Goal: Check status

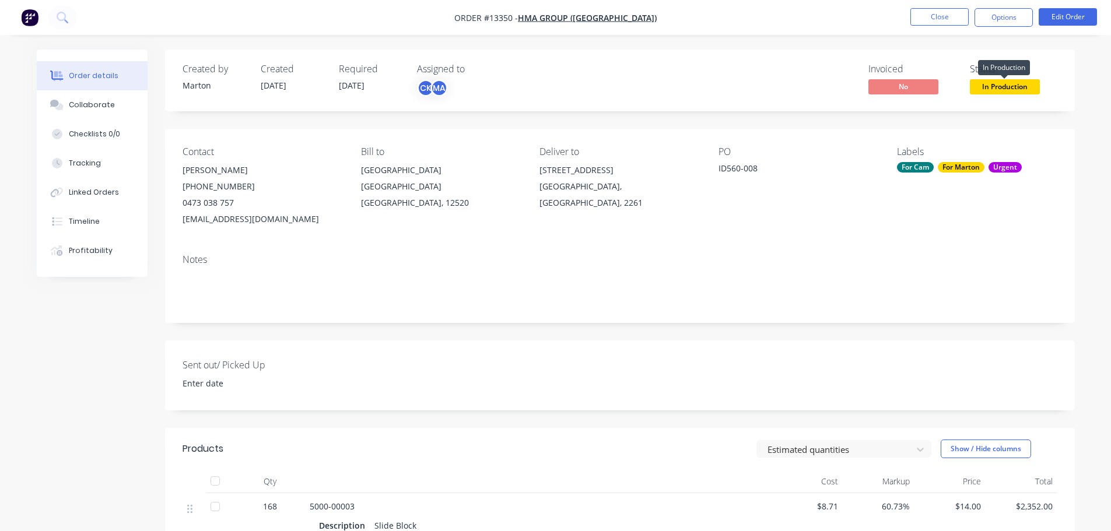
click at [990, 87] on span "In Production" at bounding box center [1005, 86] width 70 height 15
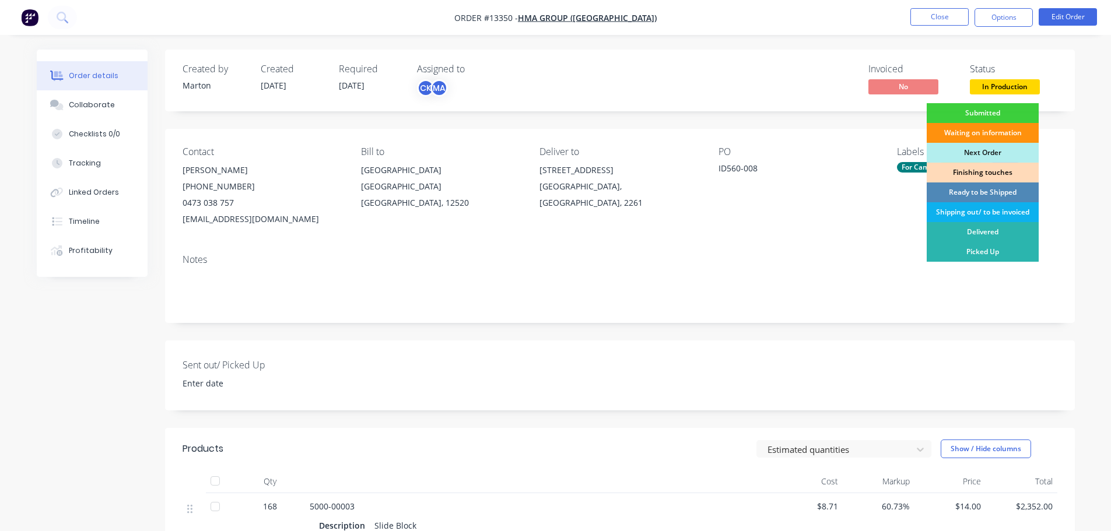
click at [972, 169] on div "Finishing touches" at bounding box center [983, 173] width 112 height 20
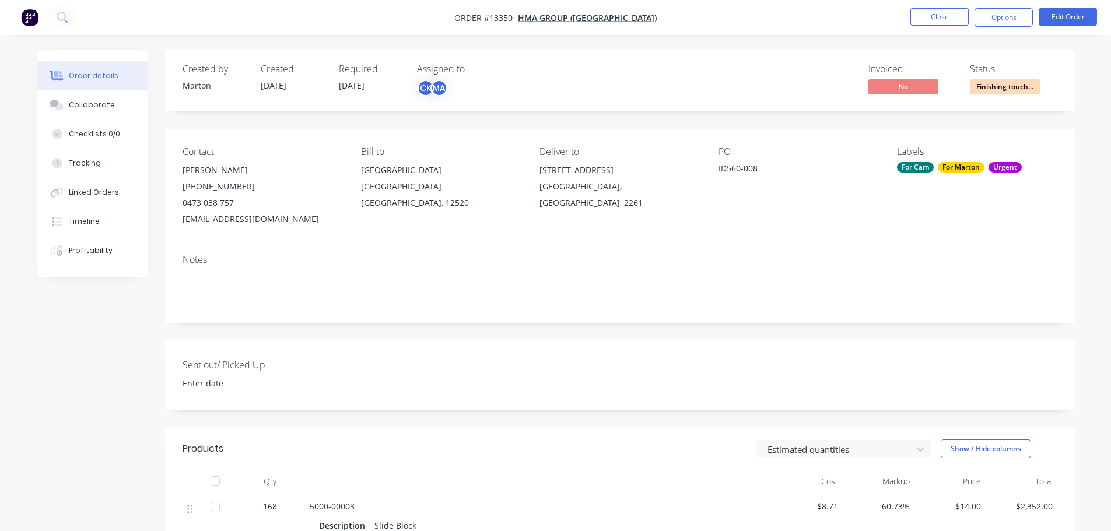
click at [939, 5] on nav "Order #13350 - HMA Group (Indonesia) Close Options Edit Order" at bounding box center [555, 17] width 1111 height 35
click at [936, 17] on button "Close" at bounding box center [939, 16] width 58 height 17
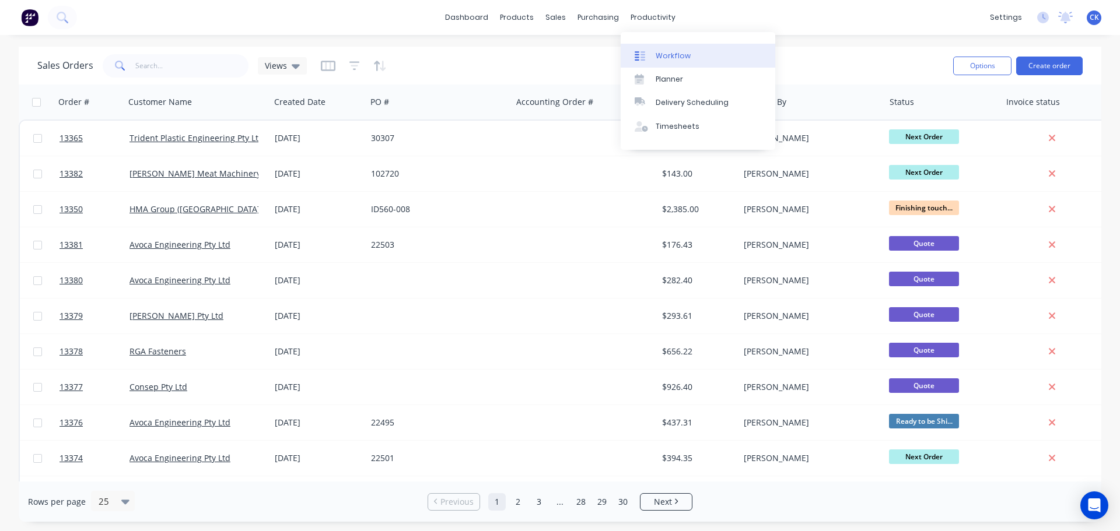
click at [653, 48] on link "Workflow" at bounding box center [697, 55] width 155 height 23
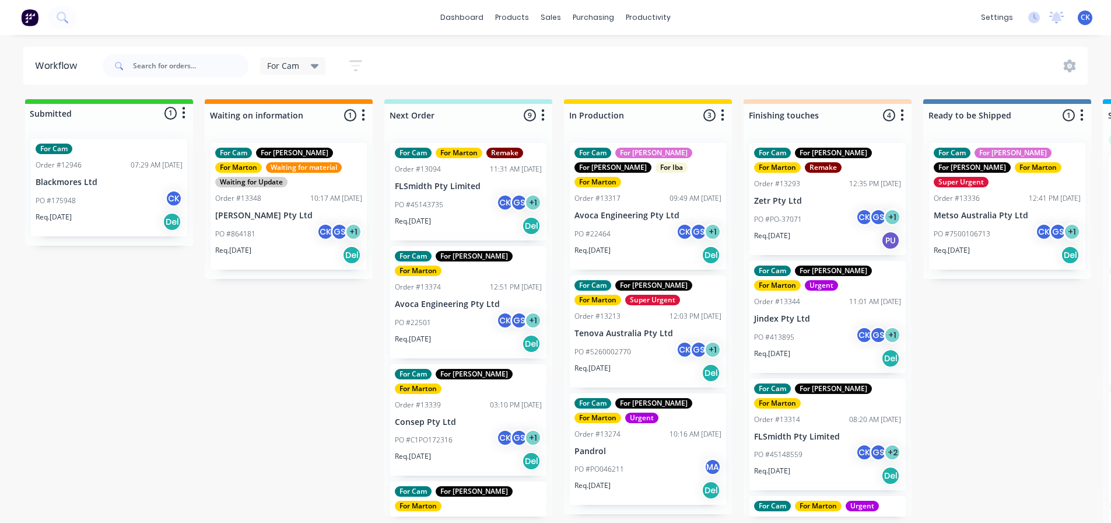
click at [463, 313] on div "PO #22501 CK GS + 1" at bounding box center [468, 322] width 147 height 22
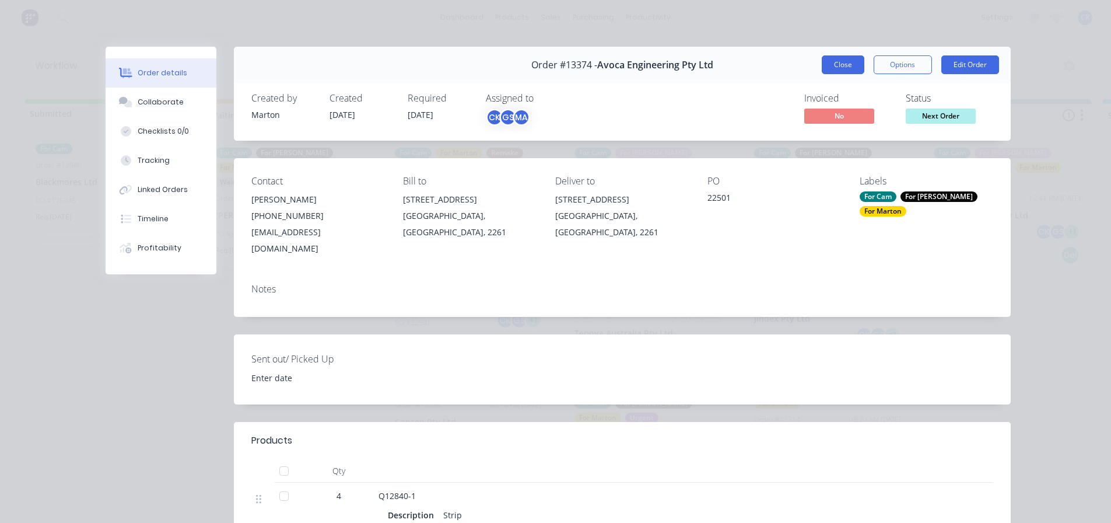
click at [839, 64] on button "Close" at bounding box center [843, 64] width 43 height 19
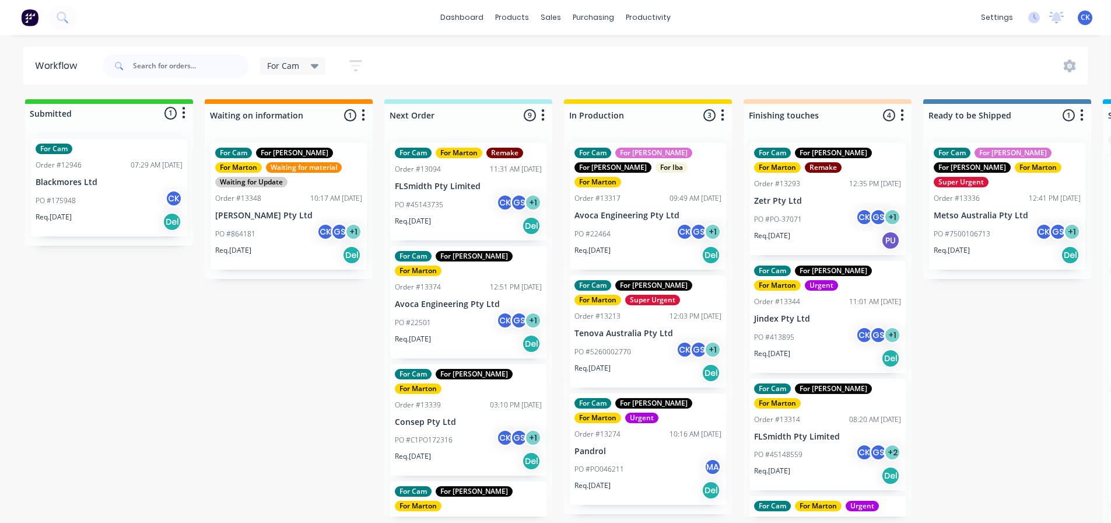
click at [440, 311] on div "PO #22501 CK GS + 1" at bounding box center [468, 322] width 147 height 22
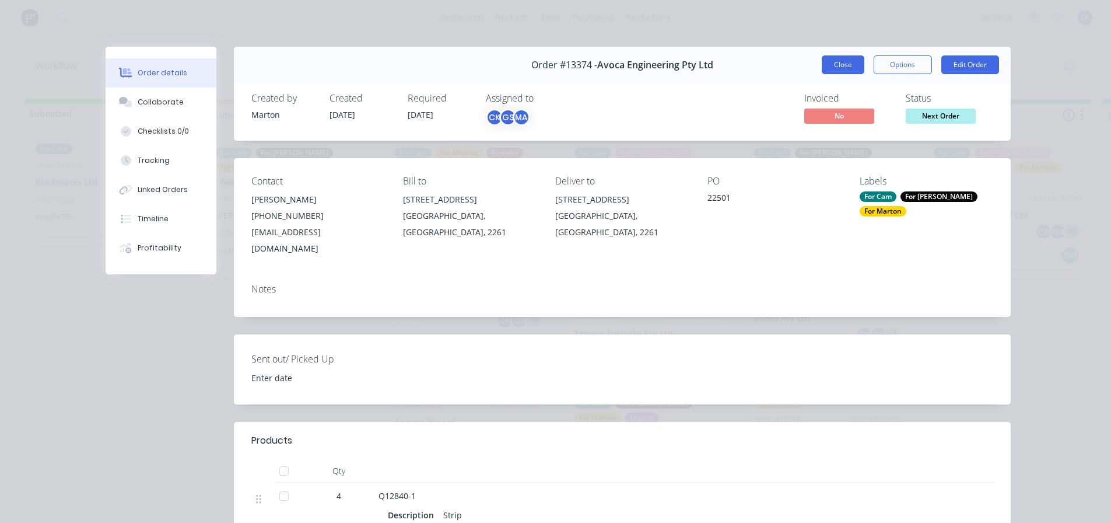
click at [852, 61] on button "Close" at bounding box center [843, 64] width 43 height 19
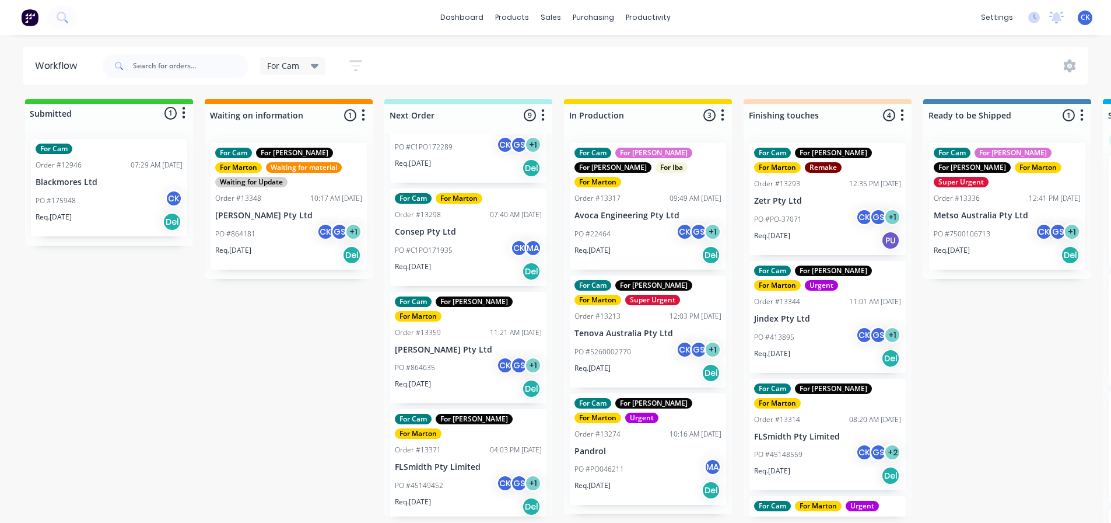
scroll to position [549, 0]
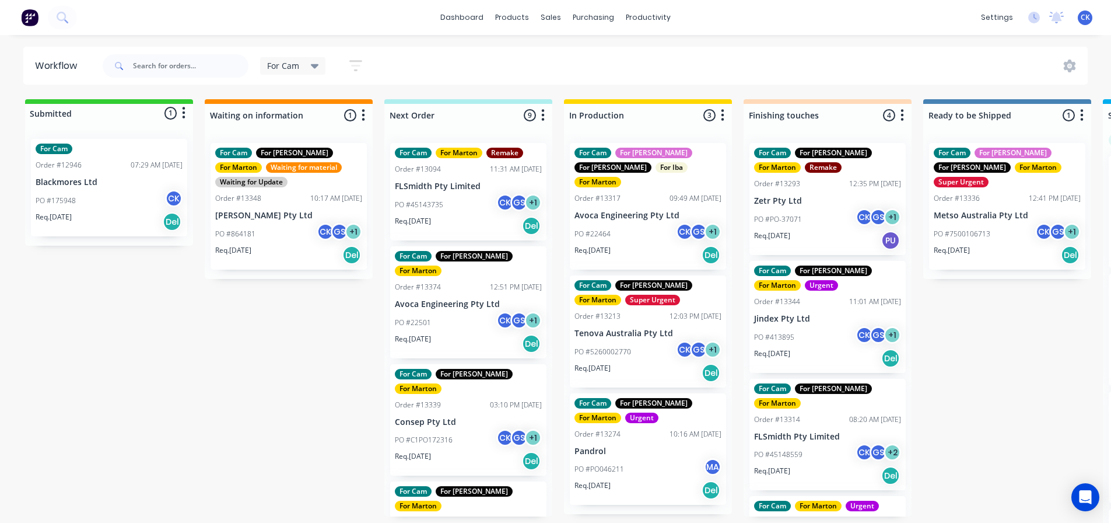
click at [472, 225] on div "Req. [DATE] Del" at bounding box center [468, 226] width 147 height 20
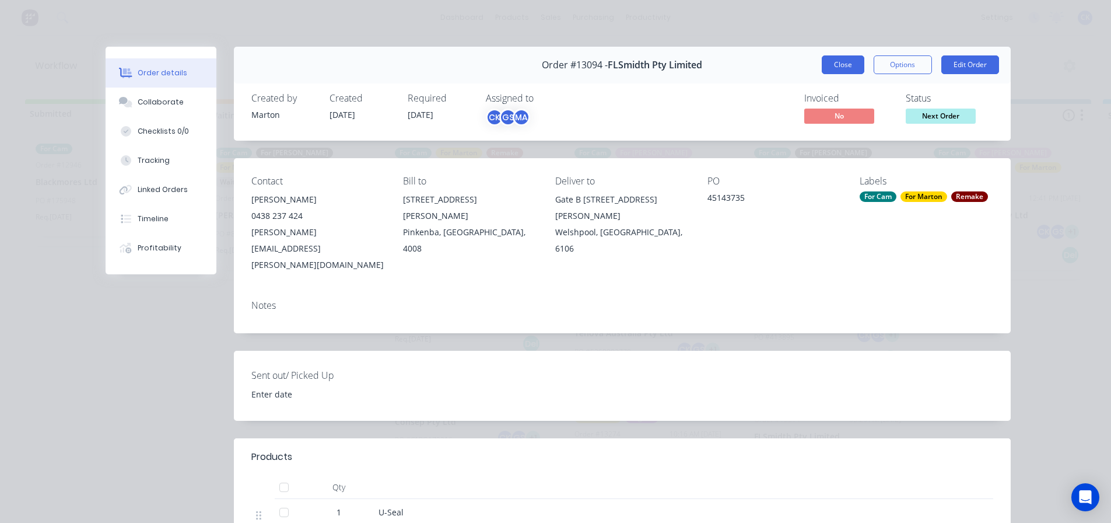
click at [825, 61] on button "Close" at bounding box center [843, 64] width 43 height 19
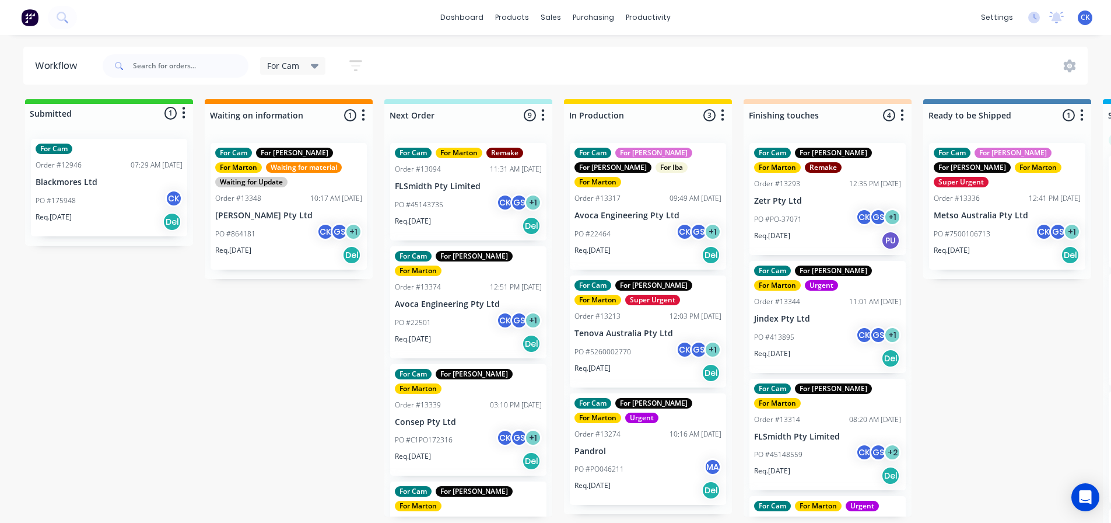
click at [455, 199] on div "PO #45143735 CK GS + 1" at bounding box center [468, 205] width 147 height 22
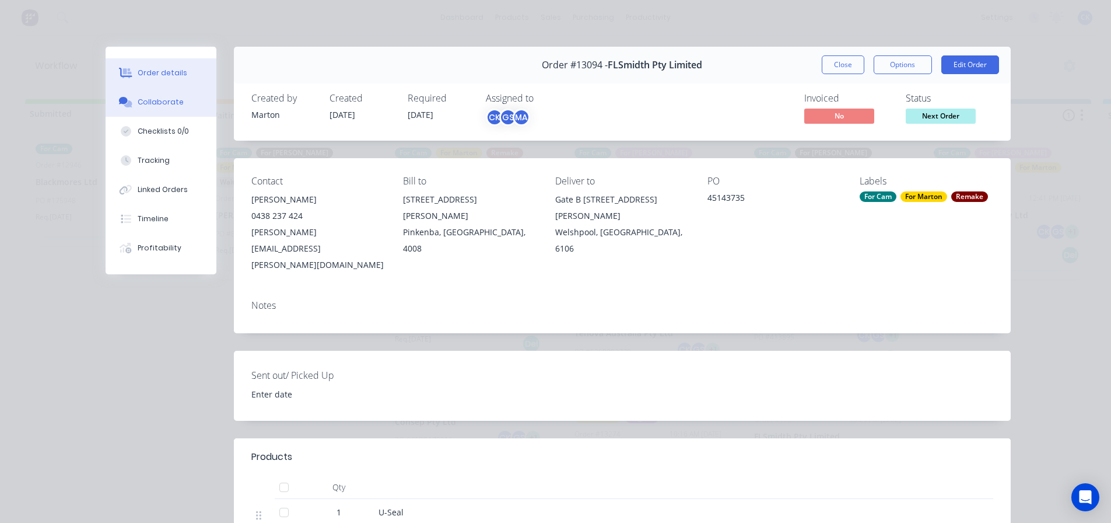
click at [155, 104] on div "Collaborate" at bounding box center [161, 102] width 46 height 10
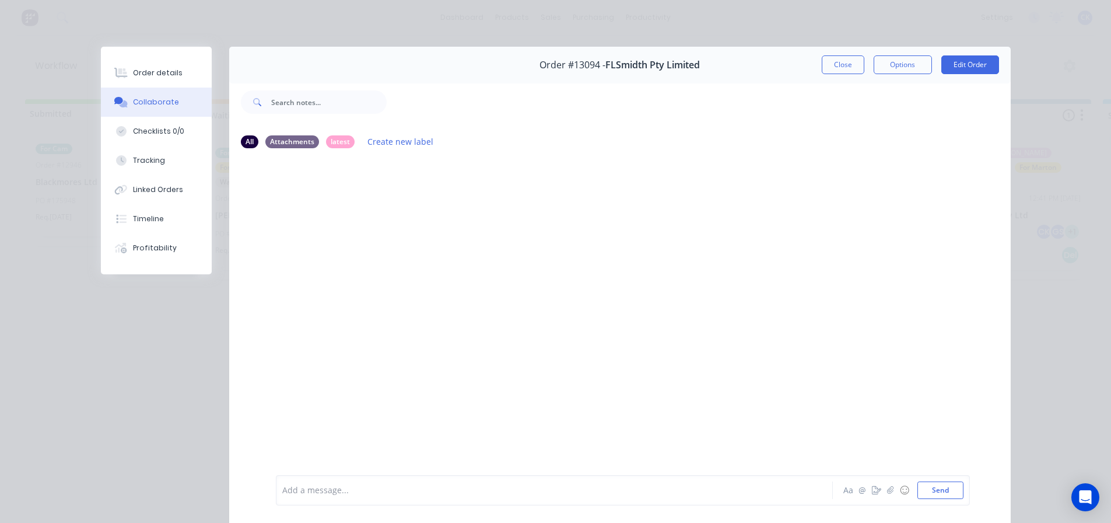
drag, startPoint x: 845, startPoint y: 67, endPoint x: 827, endPoint y: 78, distance: 20.9
click at [846, 65] on button "Close" at bounding box center [843, 64] width 43 height 19
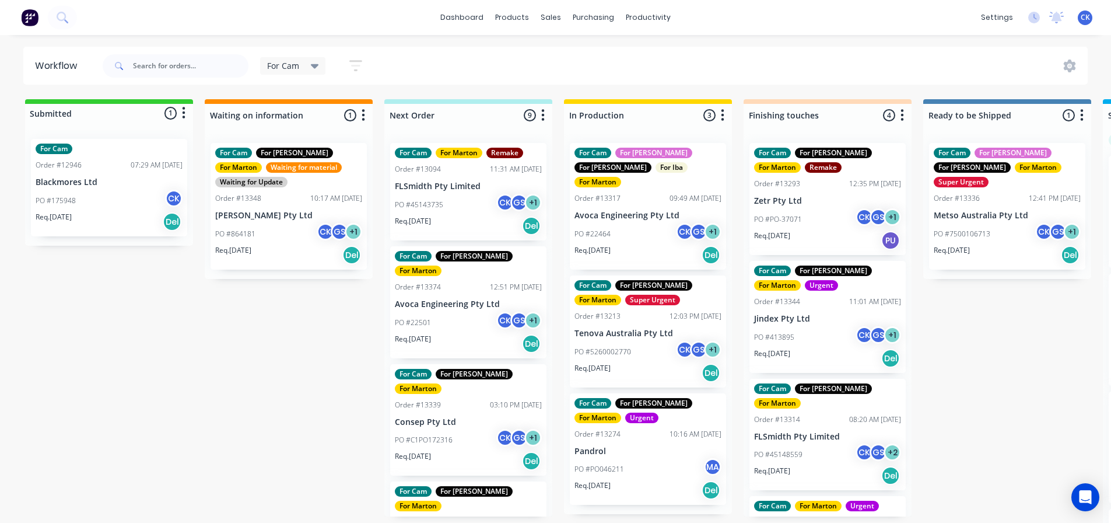
click at [446, 311] on div "PO #22501 CK GS + 1" at bounding box center [468, 322] width 147 height 22
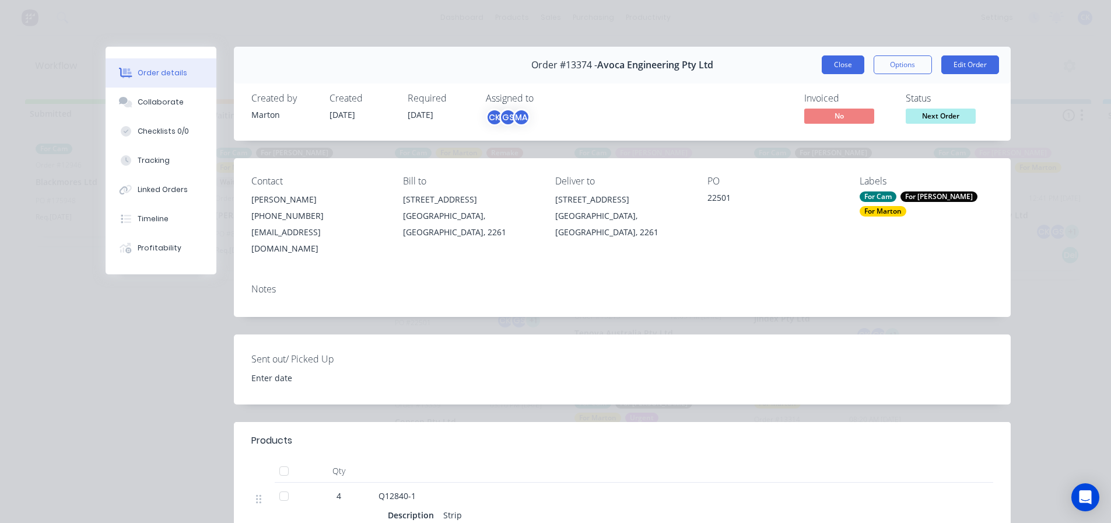
click at [842, 68] on button "Close" at bounding box center [843, 64] width 43 height 19
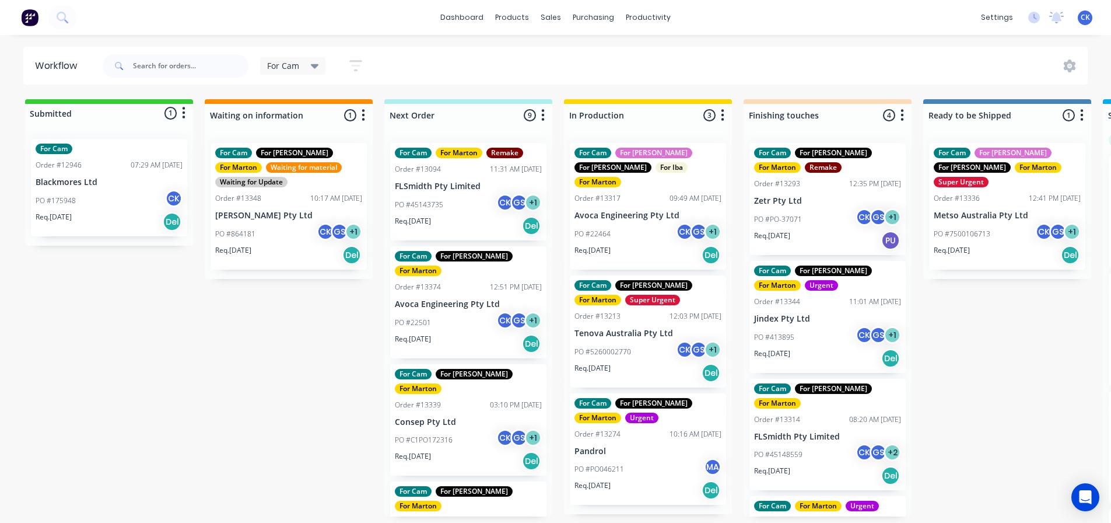
click at [465, 211] on div "PO #45143735 CK GS + 1" at bounding box center [468, 205] width 147 height 22
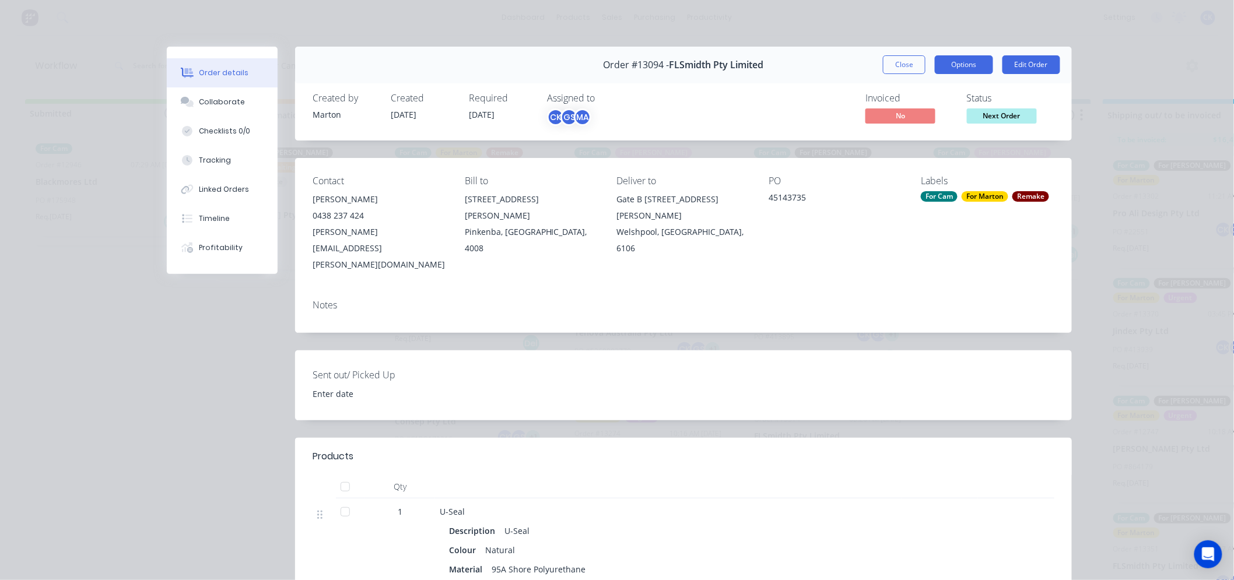
click at [967, 72] on button "Options" at bounding box center [964, 64] width 58 height 19
click at [951, 119] on div "Work Order" at bounding box center [931, 118] width 101 height 17
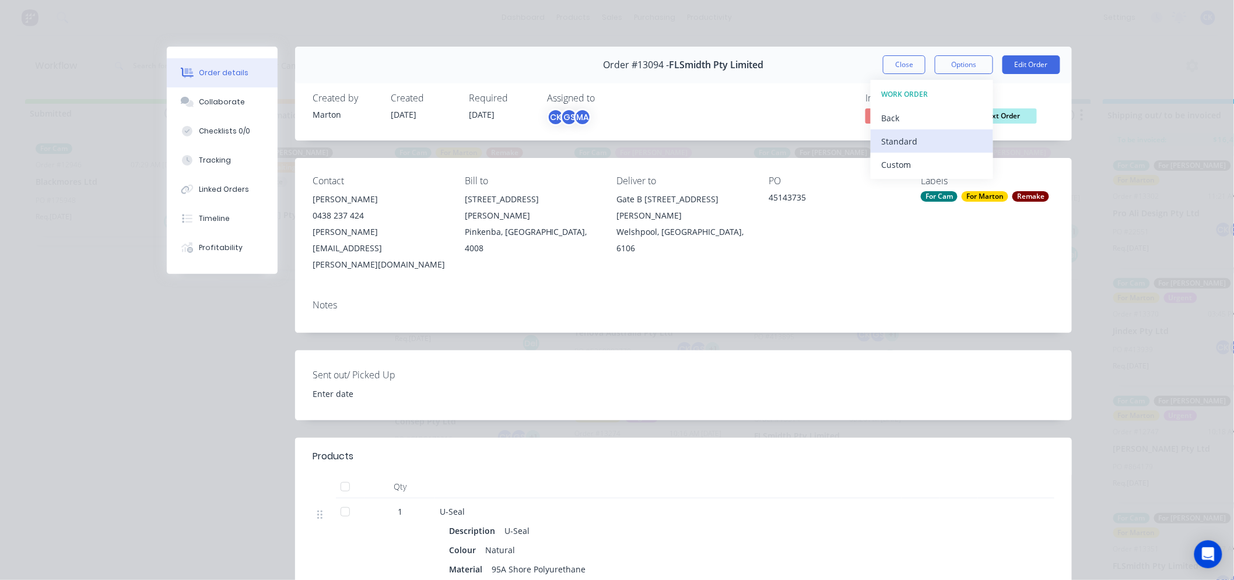
click at [941, 135] on div "Standard" at bounding box center [931, 141] width 101 height 17
click at [905, 68] on button "Close" at bounding box center [904, 64] width 43 height 19
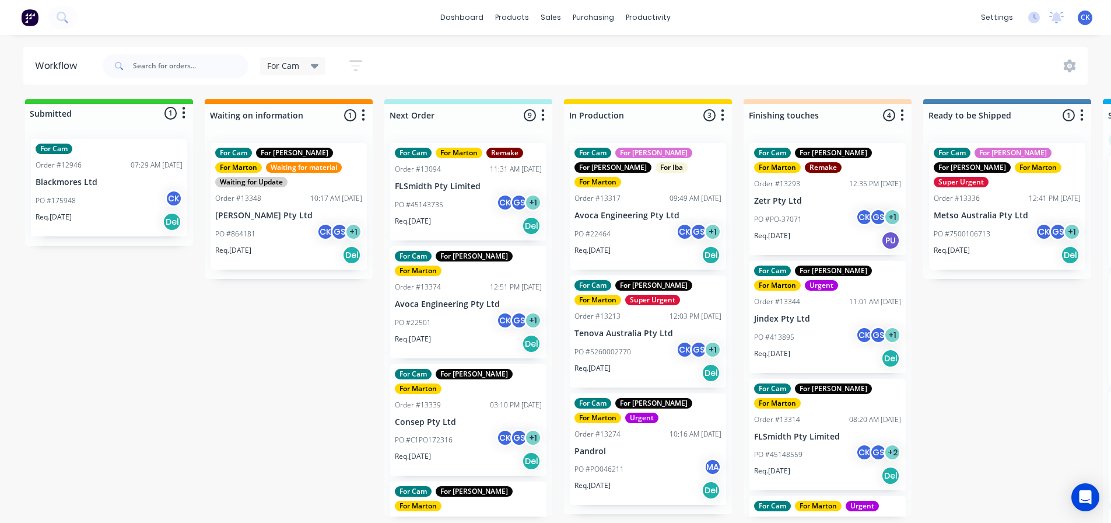
click at [446, 334] on div "Req. [DATE] Del" at bounding box center [468, 344] width 147 height 20
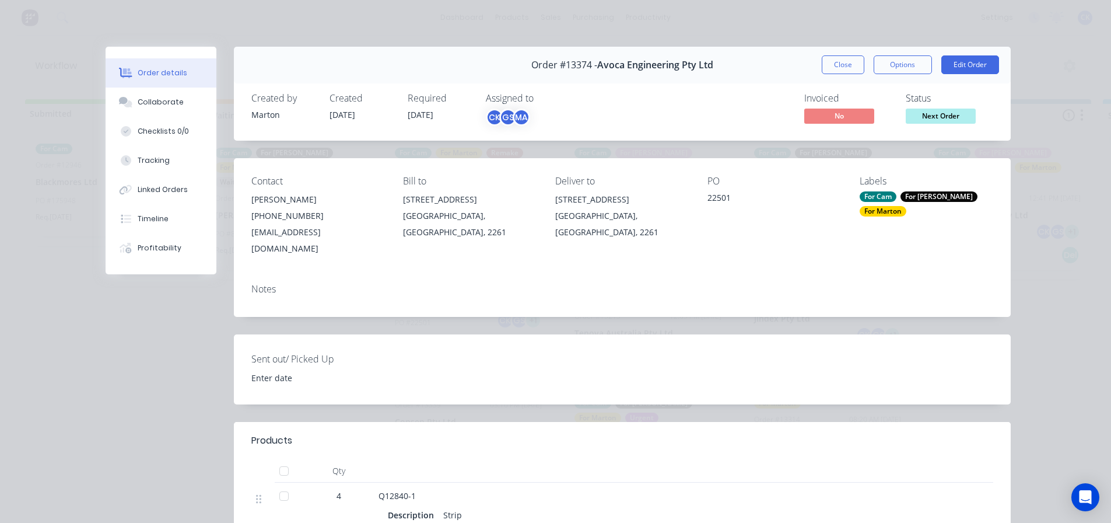
click at [834, 72] on button "Close" at bounding box center [843, 64] width 43 height 19
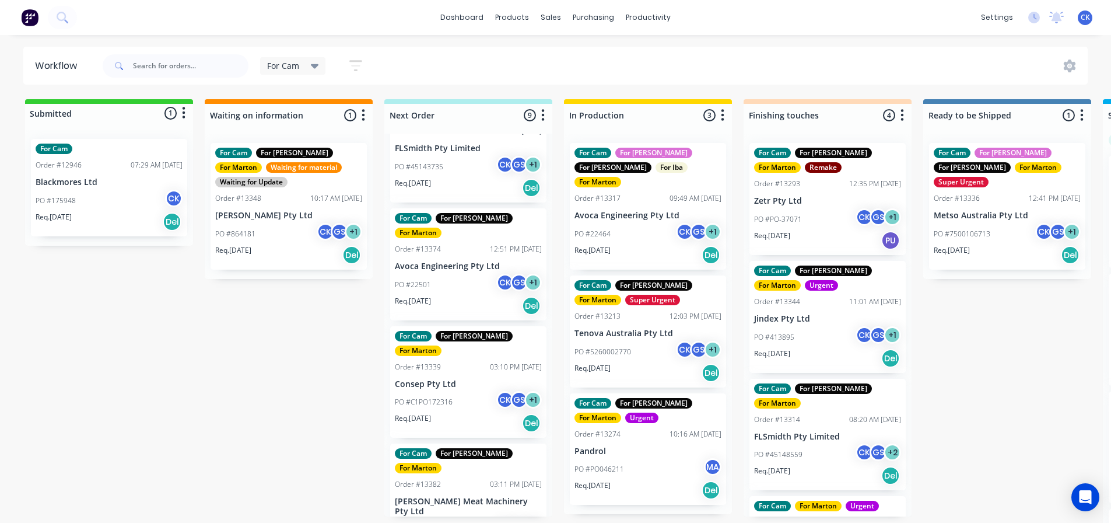
scroll to position [58, 0]
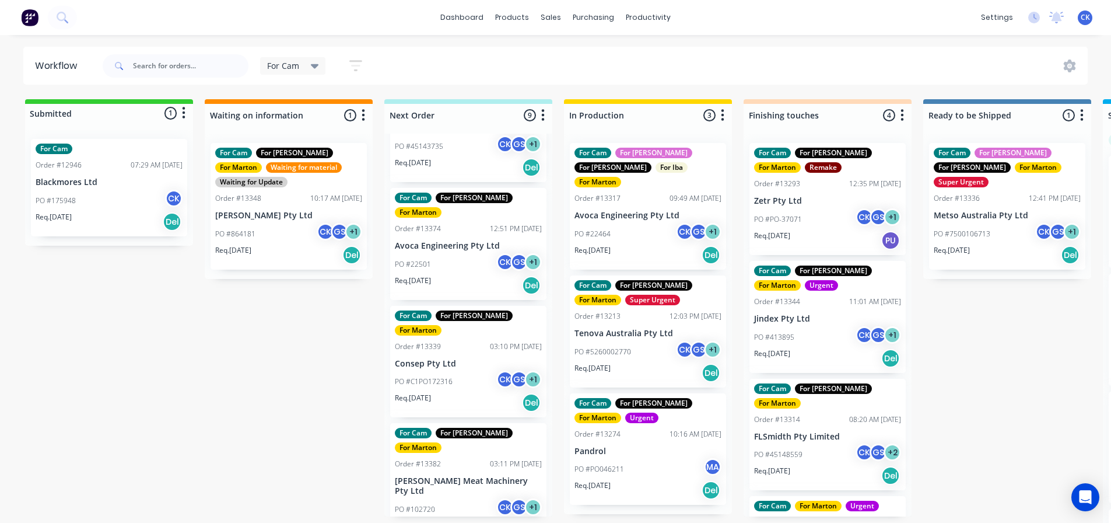
click at [455, 370] on div "PO #C1PO172316 CK GS + 1" at bounding box center [468, 381] width 147 height 22
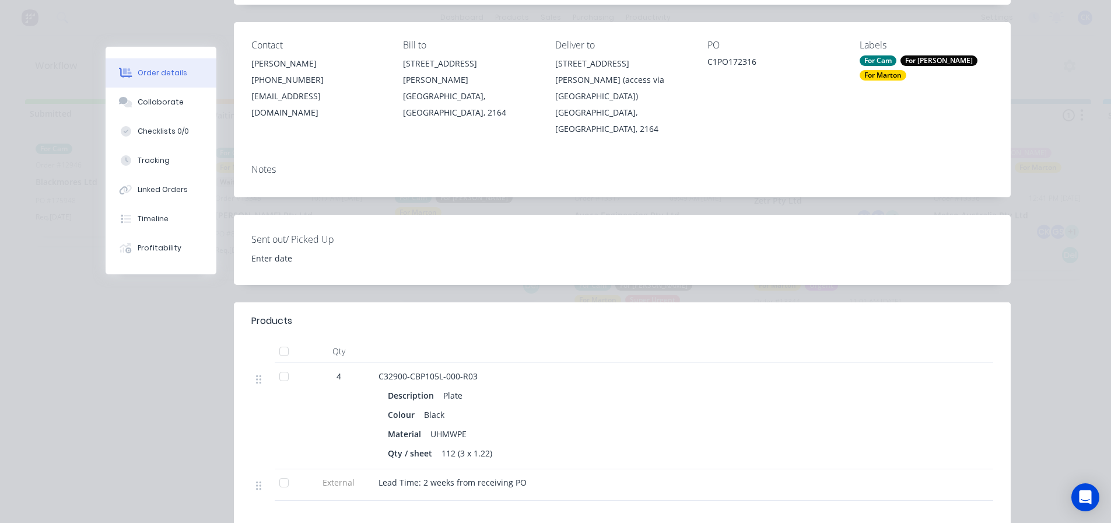
scroll to position [0, 0]
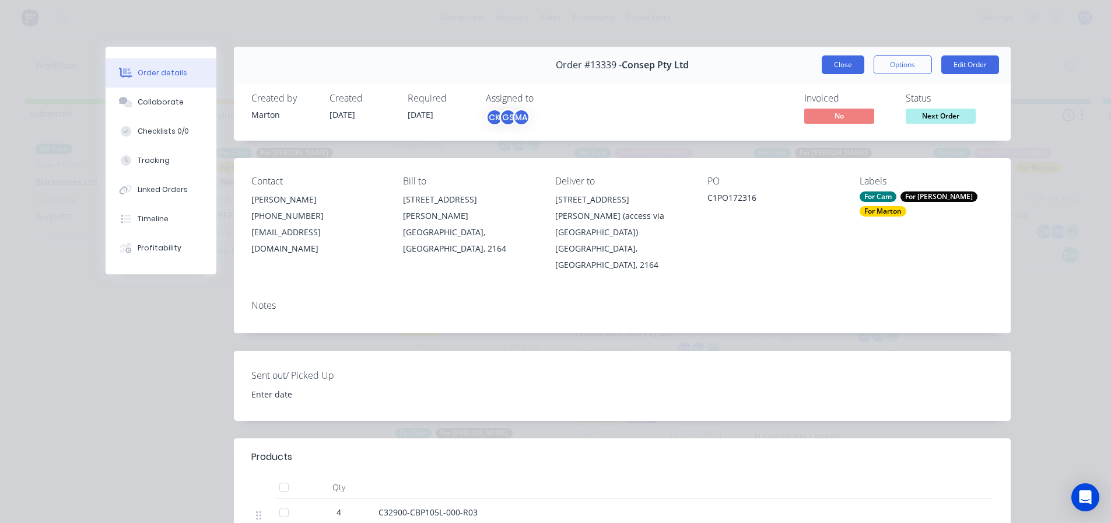
click at [833, 68] on button "Close" at bounding box center [843, 64] width 43 height 19
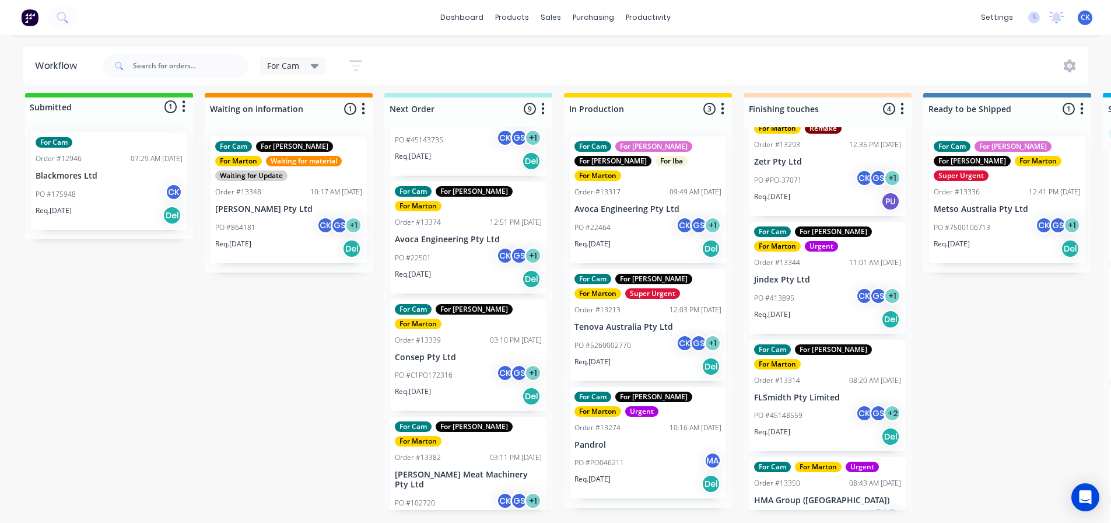
scroll to position [63, 0]
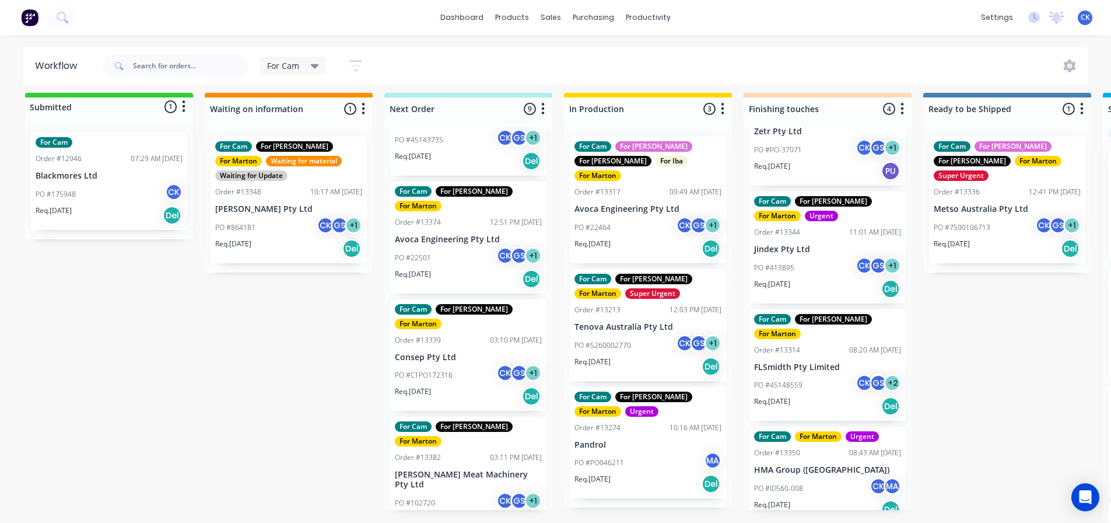
click at [802, 259] on div "PO #413895 CK GS + 1" at bounding box center [827, 268] width 147 height 22
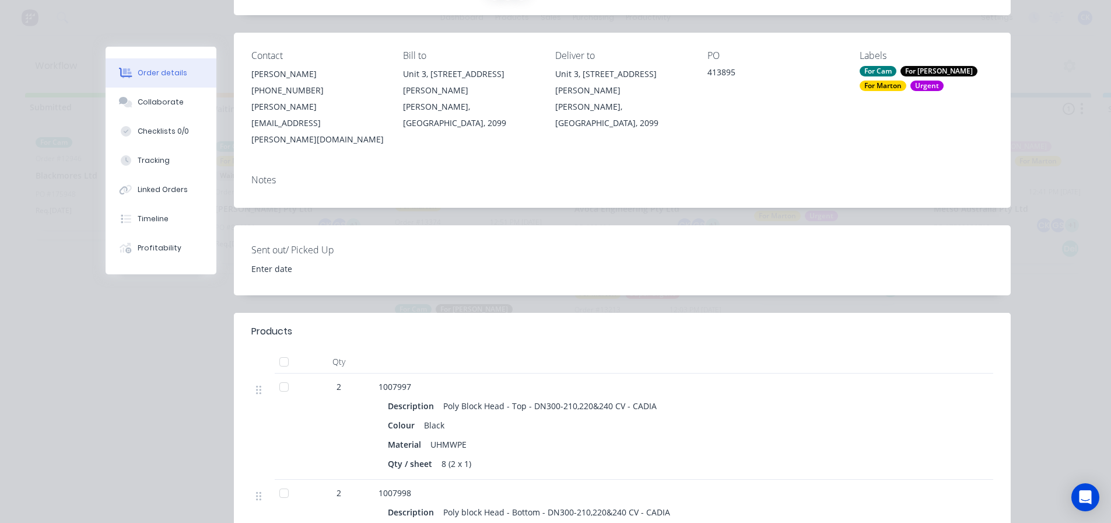
scroll to position [0, 0]
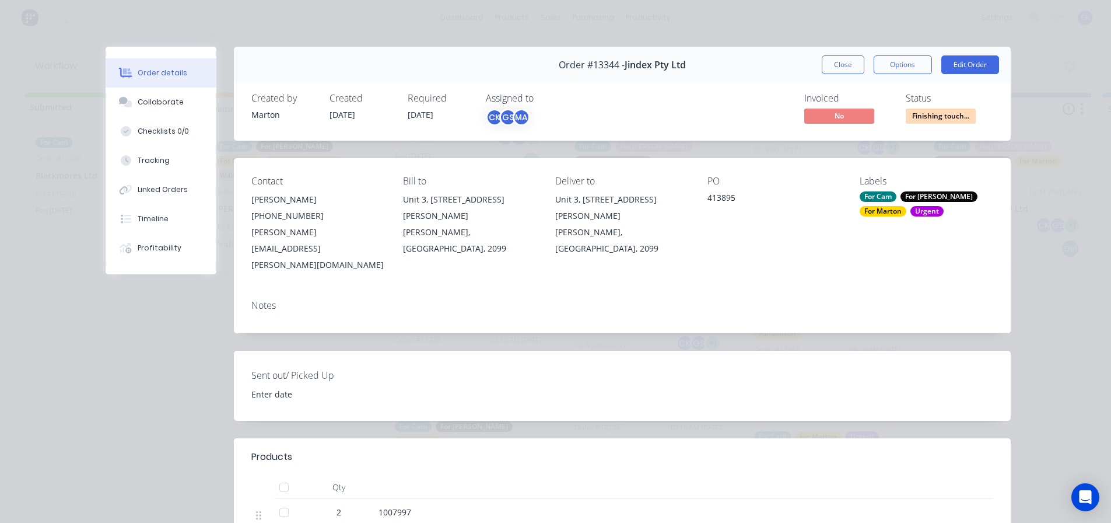
click at [836, 78] on div "Order #13344 - Jindex Pty Ltd Close Options Edit Order" at bounding box center [622, 65] width 777 height 37
click at [840, 75] on div "Order #13344 - Jindex Pty Ltd Close Options Edit Order" at bounding box center [622, 65] width 777 height 37
click at [848, 61] on button "Close" at bounding box center [843, 64] width 43 height 19
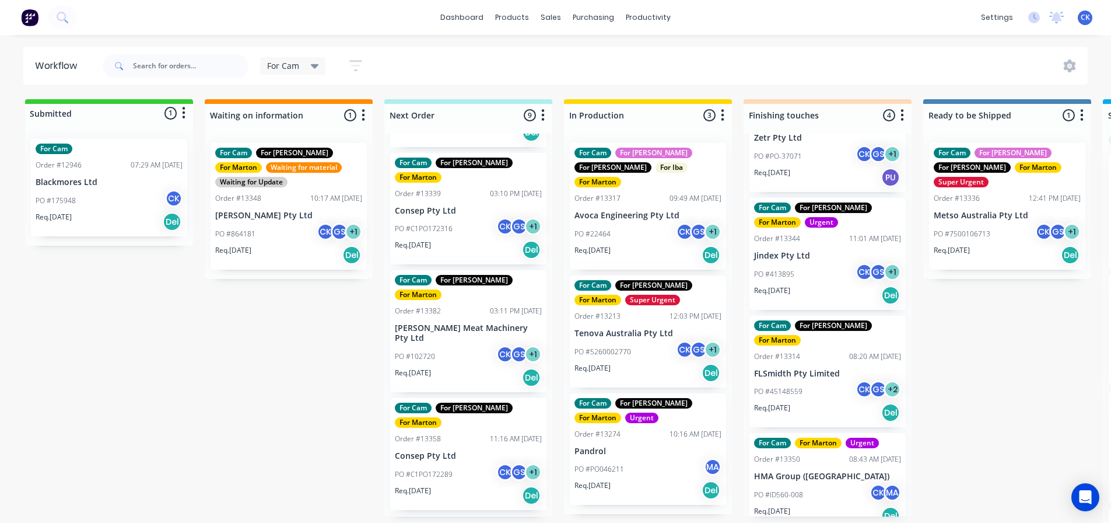
scroll to position [175, 0]
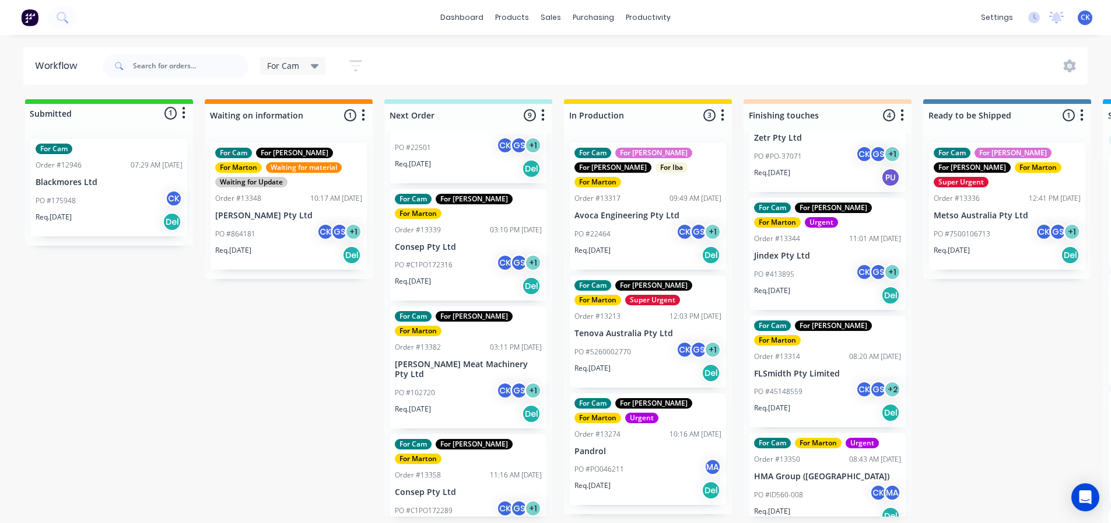
click at [474, 381] on div "PO #102720 CK GS + 1" at bounding box center [468, 392] width 147 height 22
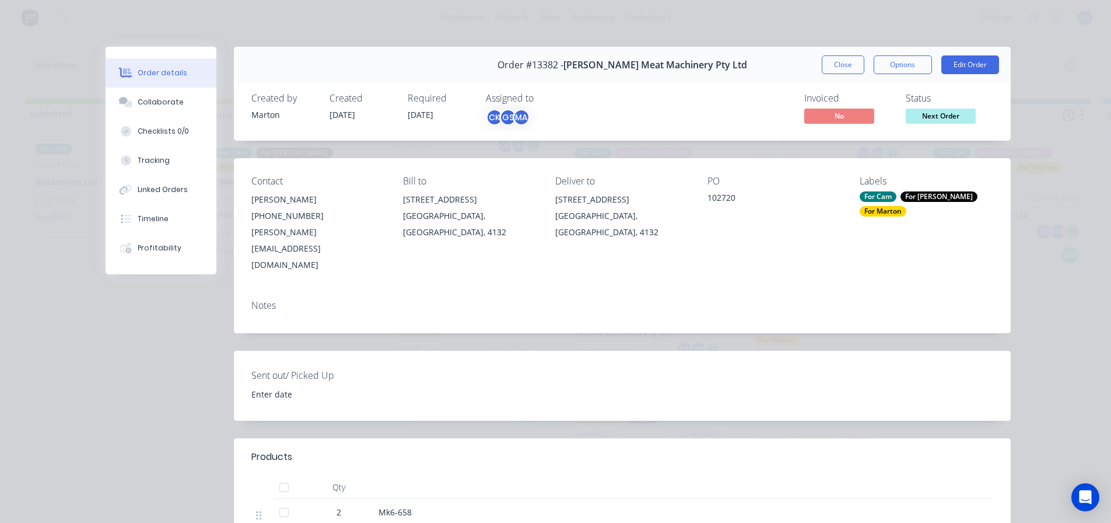
scroll to position [58, 0]
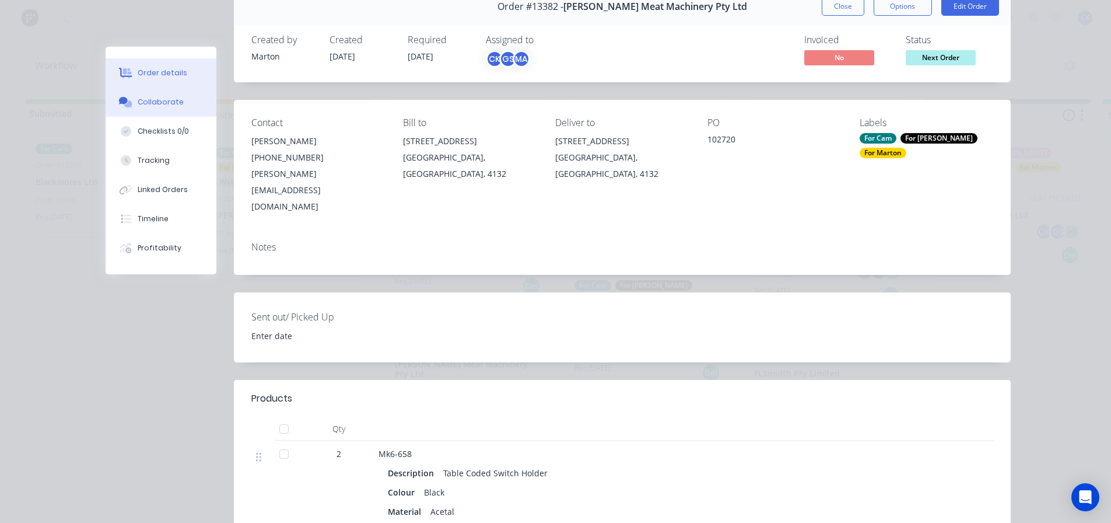
click at [135, 110] on button "Collaborate" at bounding box center [161, 101] width 111 height 29
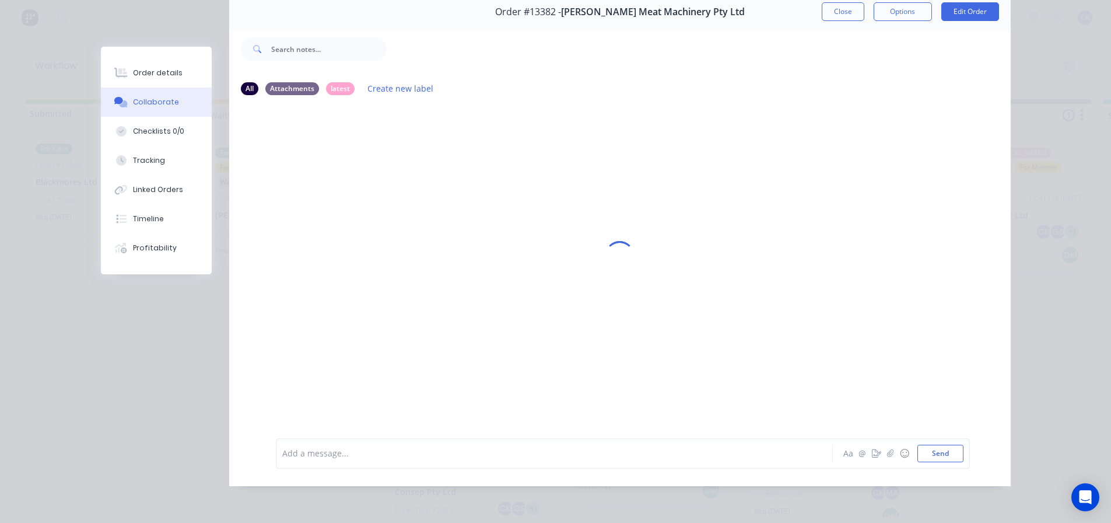
scroll to position [0, 0]
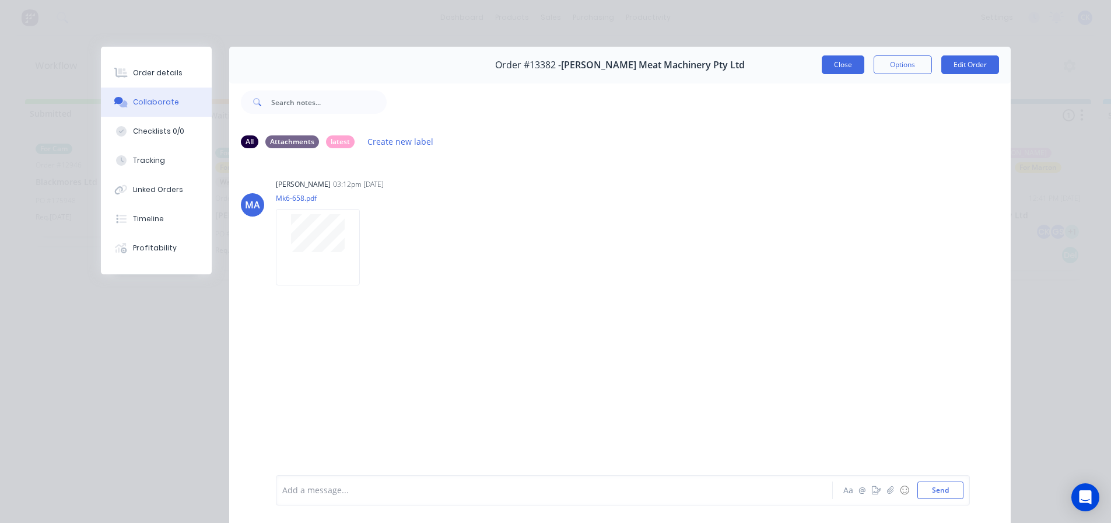
click at [835, 58] on button "Close" at bounding box center [843, 64] width 43 height 19
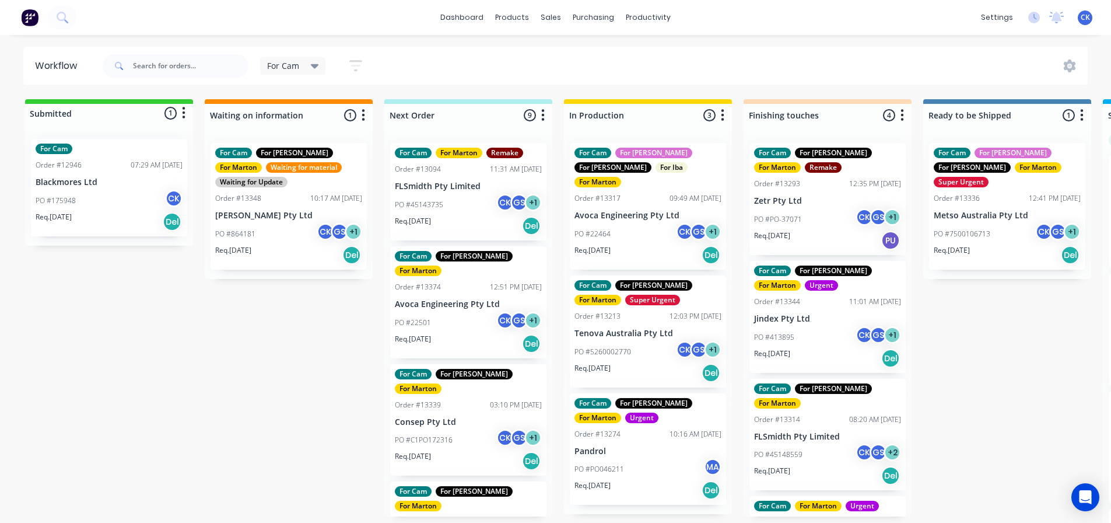
scroll to position [63, 0]
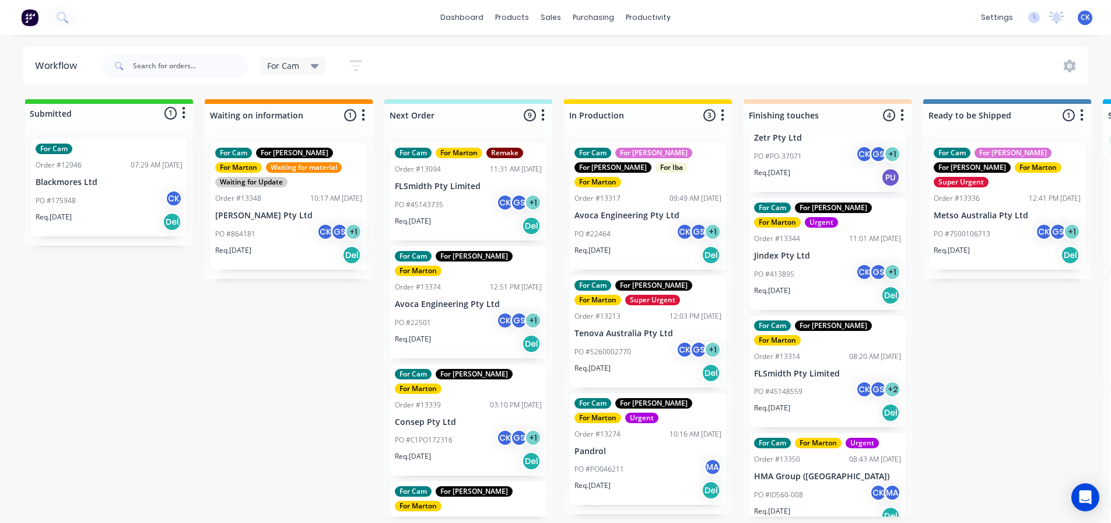
click at [825, 257] on p "Jindex Pty Ltd" at bounding box center [827, 256] width 147 height 10
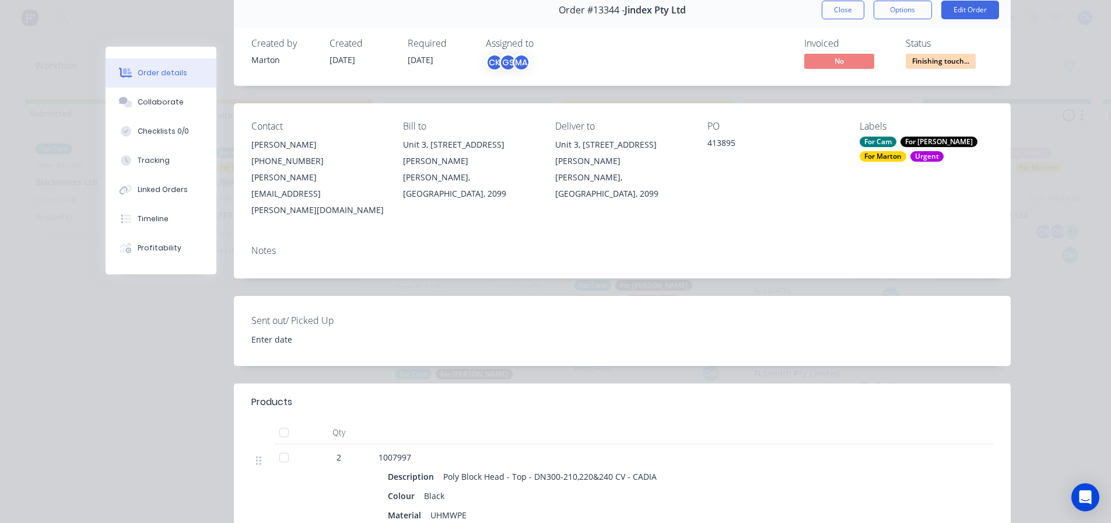
scroll to position [0, 0]
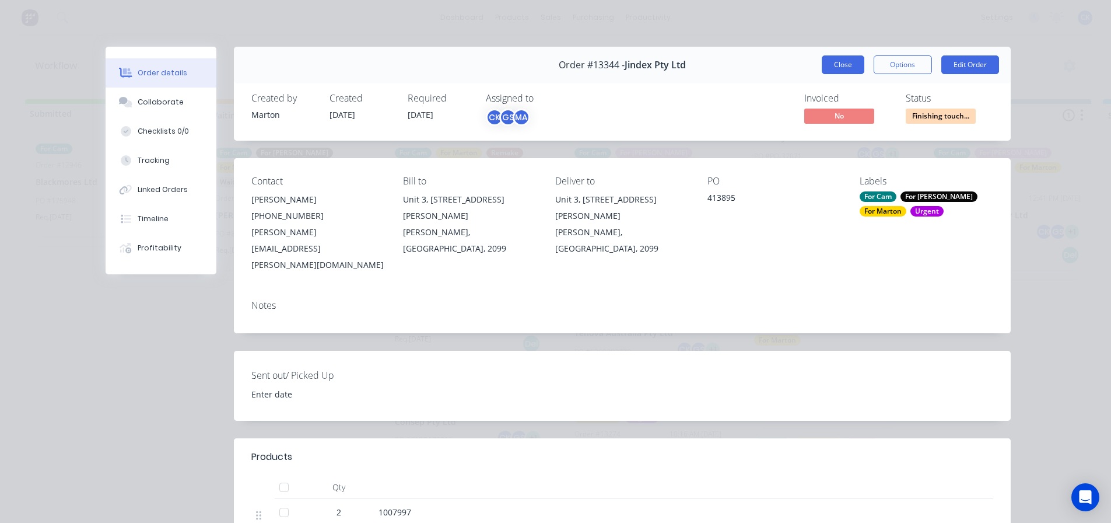
click at [832, 62] on button "Close" at bounding box center [843, 64] width 43 height 19
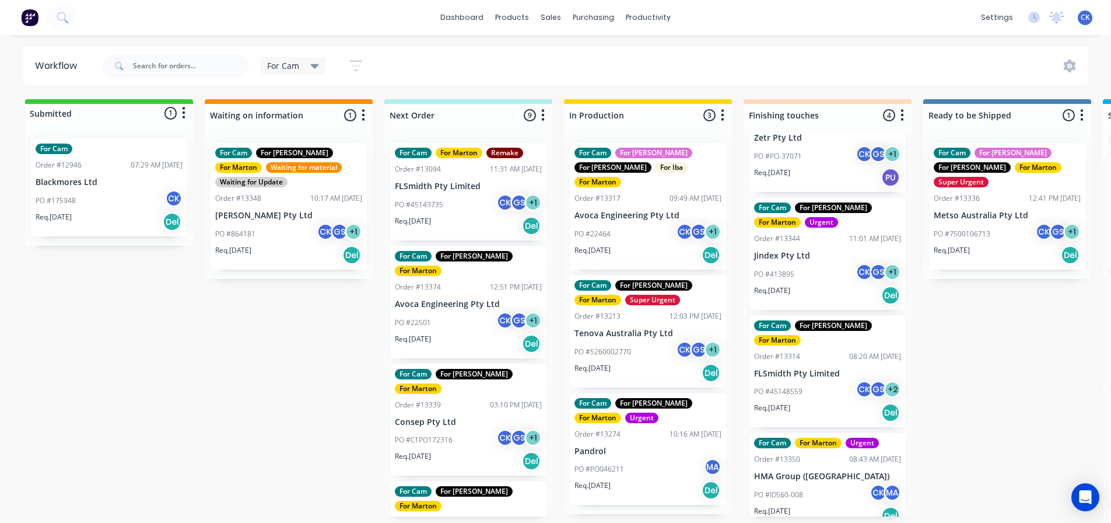
click at [773, 369] on p "FLSmidth Pty Limited" at bounding box center [827, 374] width 147 height 10
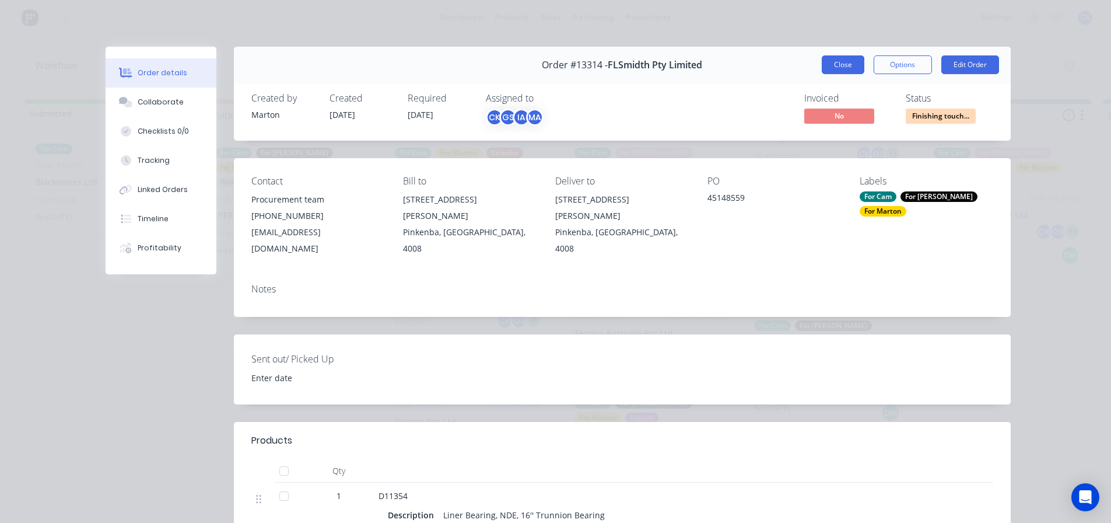
click at [845, 68] on button "Close" at bounding box center [843, 64] width 43 height 19
